Goal: Register for event/course

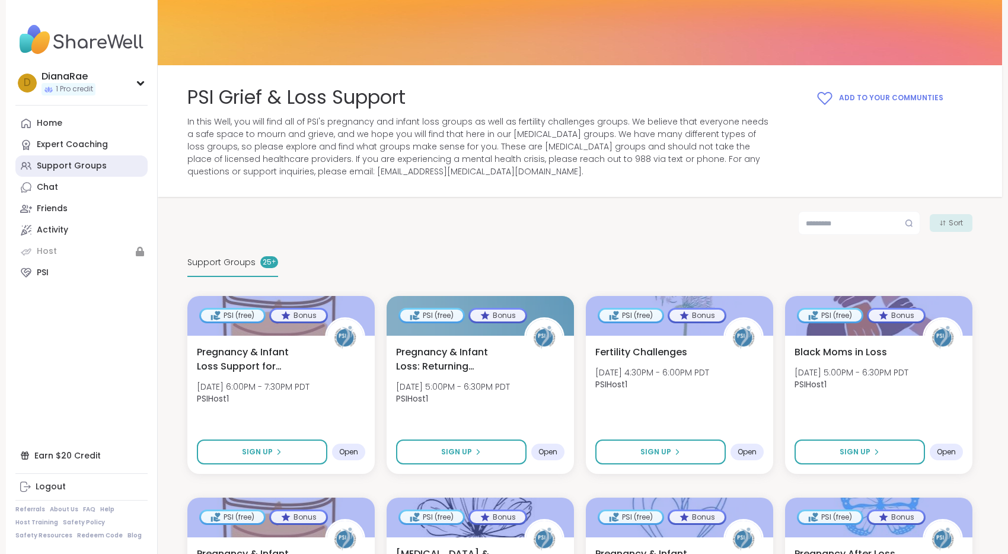
click at [84, 163] on div "Support Groups" at bounding box center [72, 166] width 70 height 12
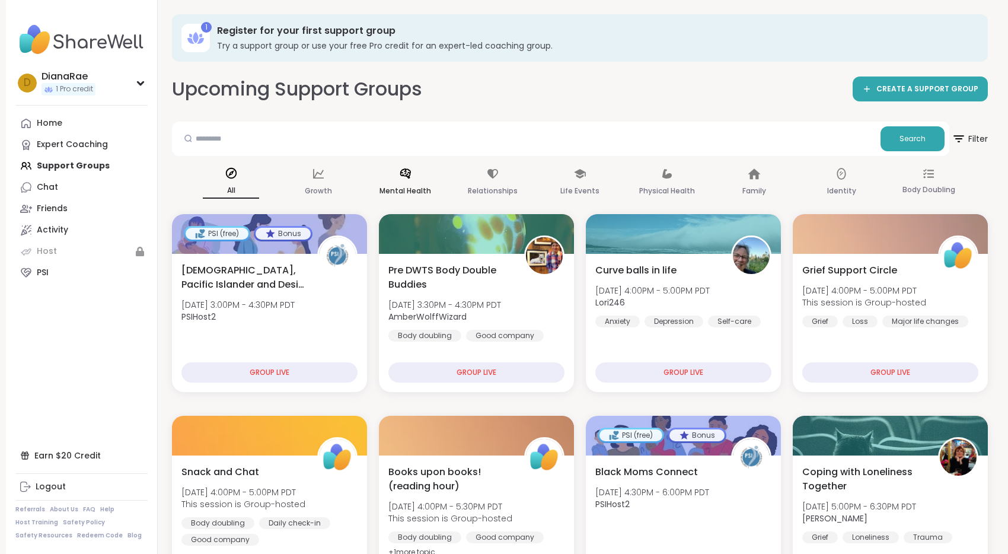
click at [415, 189] on p "Mental Health" at bounding box center [406, 191] width 52 height 14
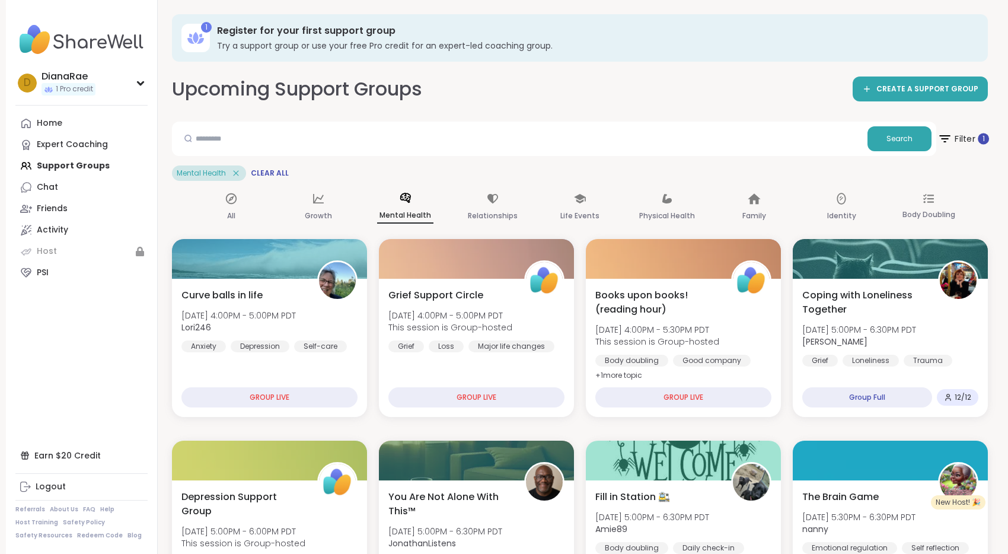
click at [959, 137] on span "Filter 1" at bounding box center [964, 139] width 52 height 30
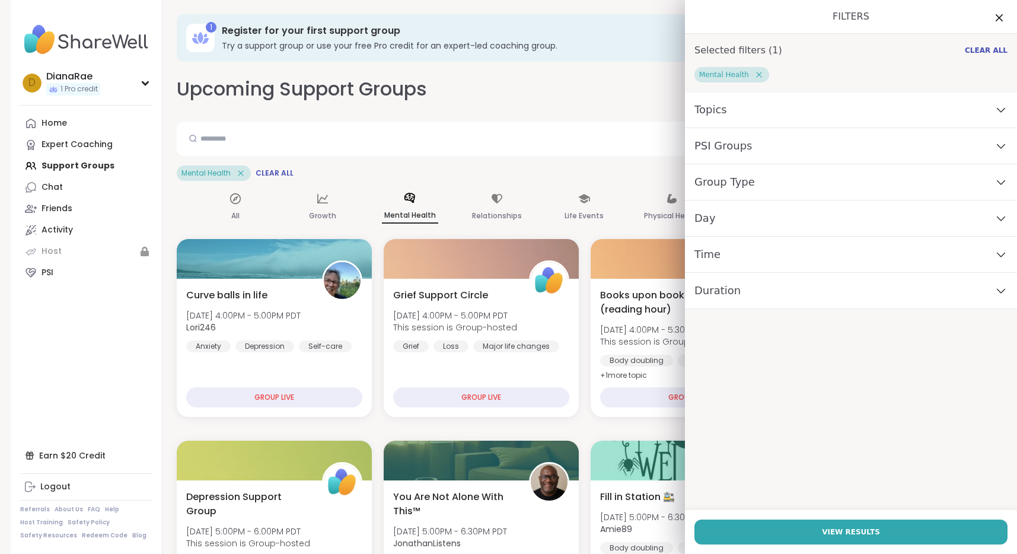
click at [995, 145] on icon at bounding box center [1001, 146] width 13 height 8
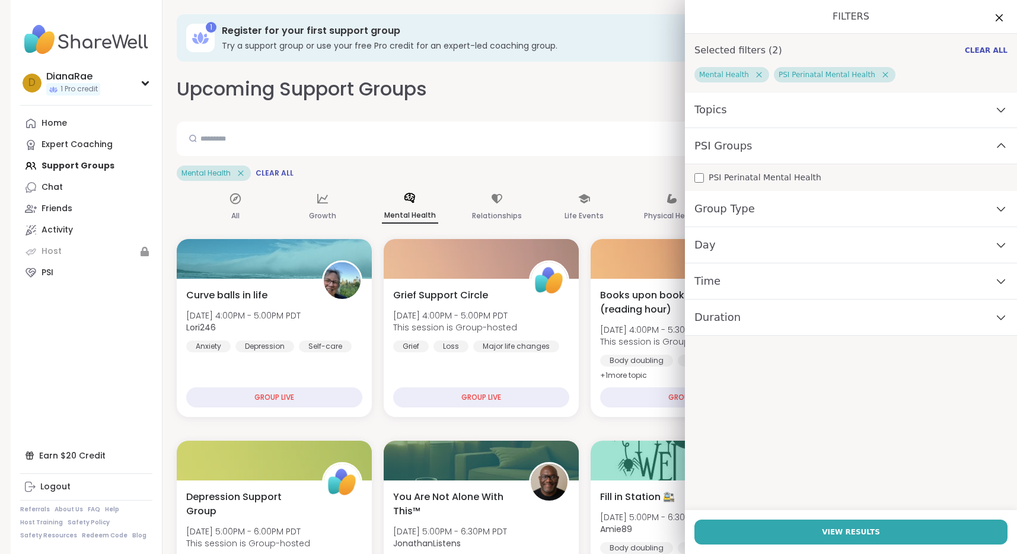
click at [995, 109] on icon at bounding box center [1001, 110] width 13 height 8
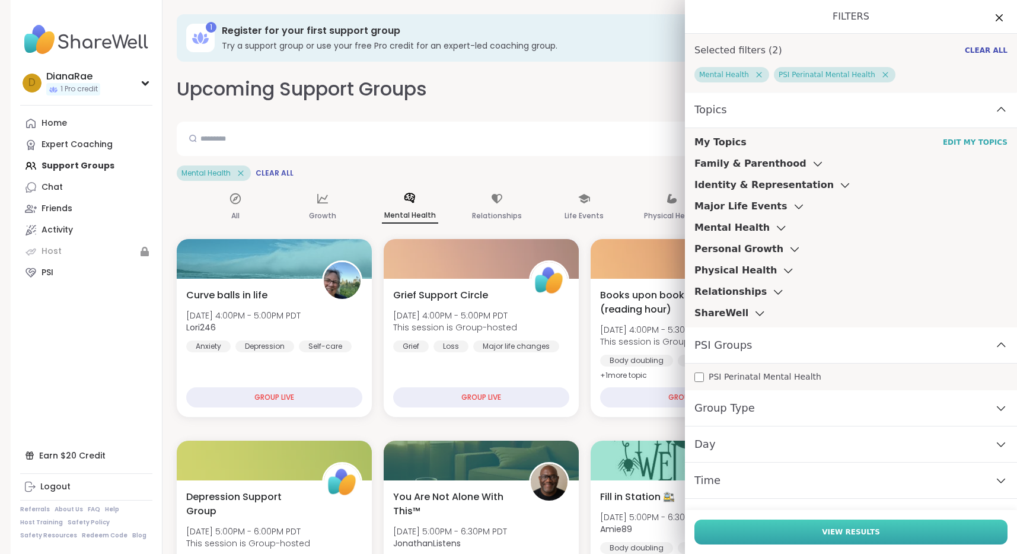
click at [841, 531] on span "View Results" at bounding box center [851, 532] width 58 height 11
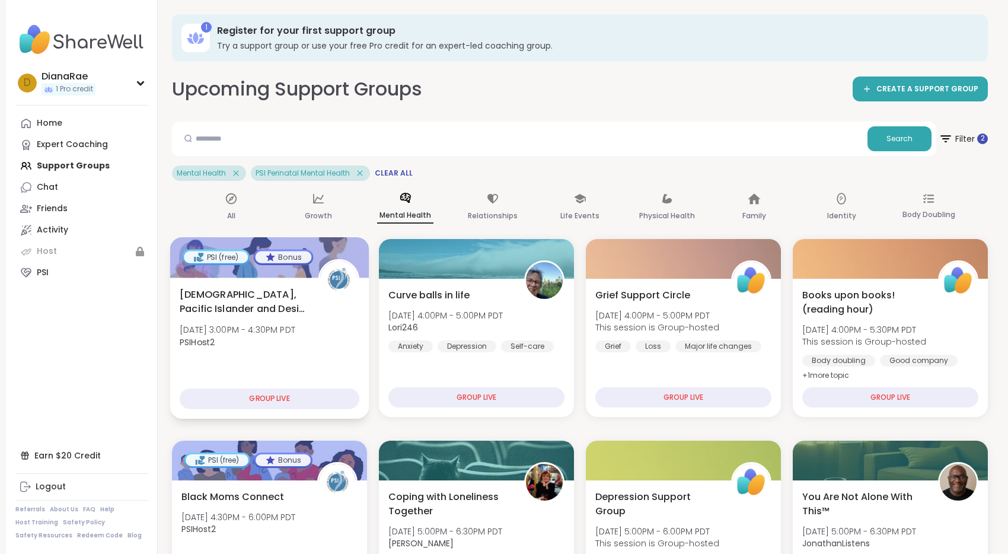
click at [247, 354] on div "[DEMOGRAPHIC_DATA], Pacific Islander and Desi Moms Support [DATE] 3:00PM - 4:30…" at bounding box center [270, 321] width 180 height 68
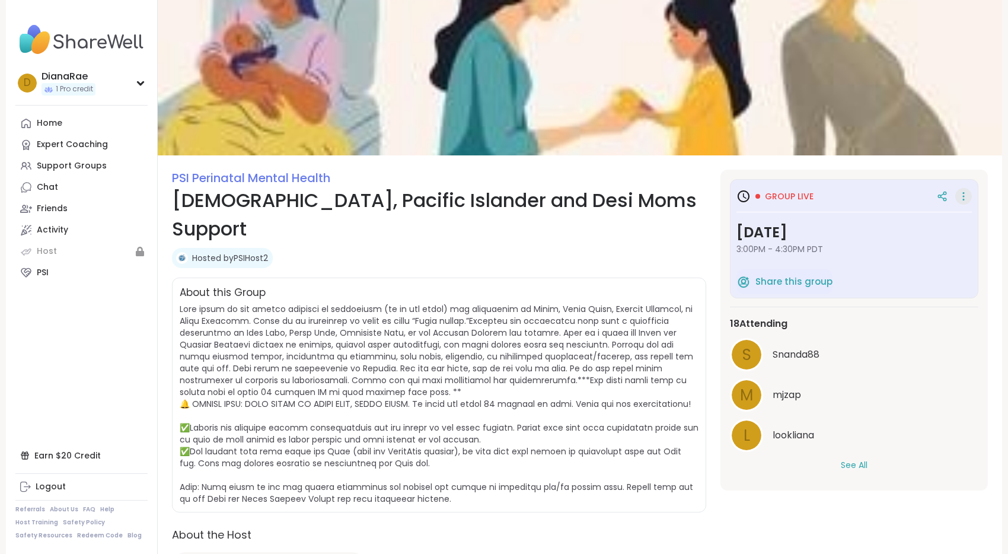
click at [962, 195] on icon at bounding box center [964, 196] width 12 height 17
click at [526, 248] on div "Hosted by PSIHost2" at bounding box center [439, 258] width 534 height 20
